Goal: Task Accomplishment & Management: Complete application form

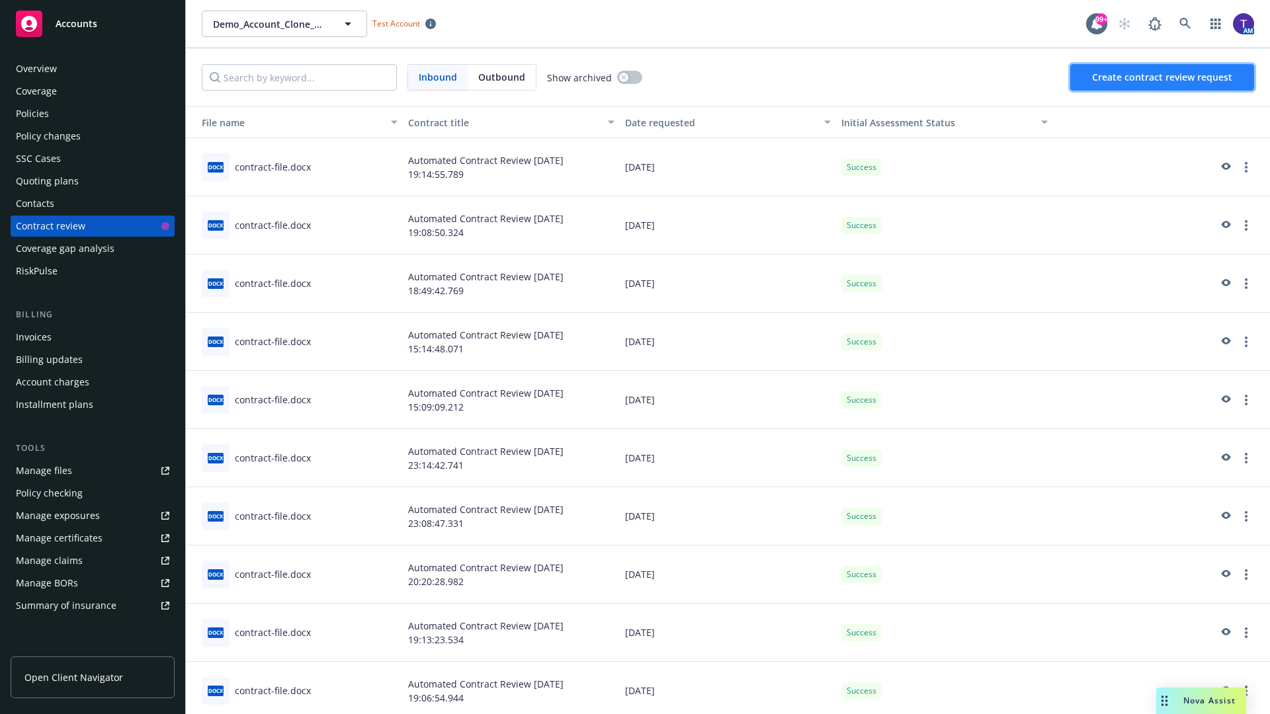
click at [1163, 77] on span "Create contract review request" at bounding box center [1162, 77] width 140 height 13
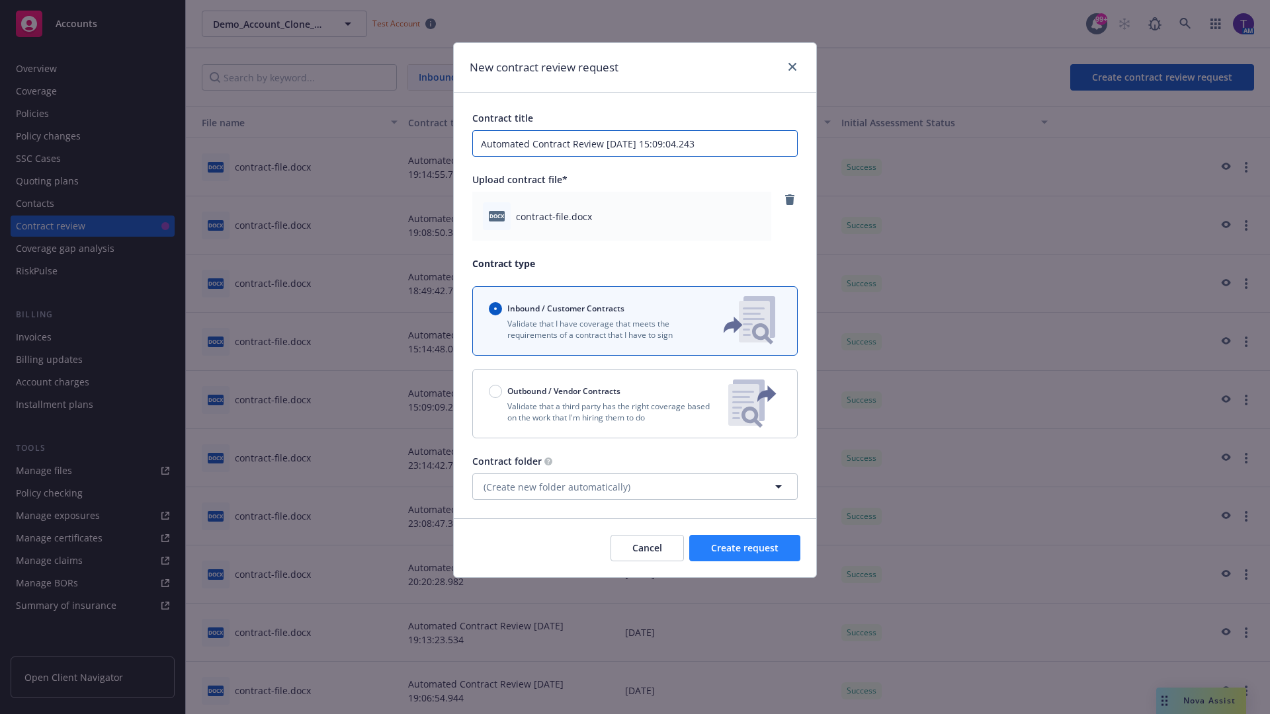
type input "Automated Contract Review 09-25-2025 15:09:04.243"
click at [745, 548] on span "Create request" at bounding box center [744, 548] width 67 height 13
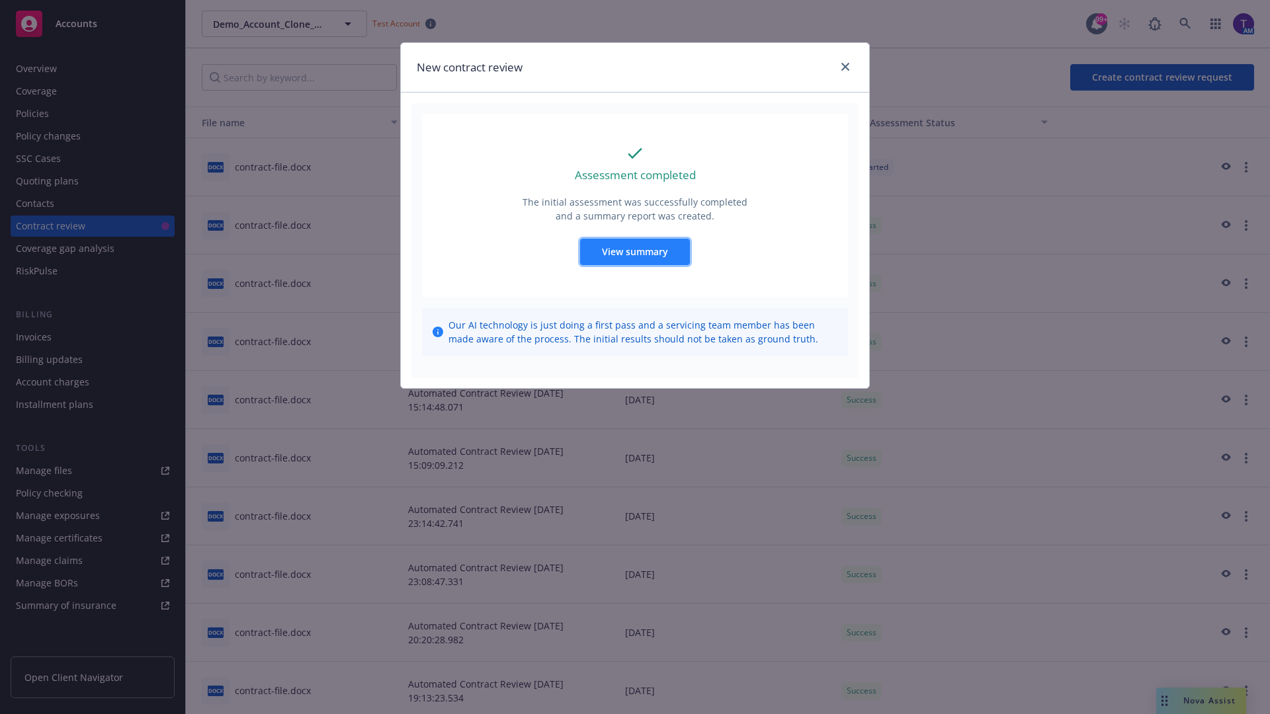
click at [634, 251] on span "View summary" at bounding box center [635, 251] width 66 height 13
